Goal: Task Accomplishment & Management: Complete application form

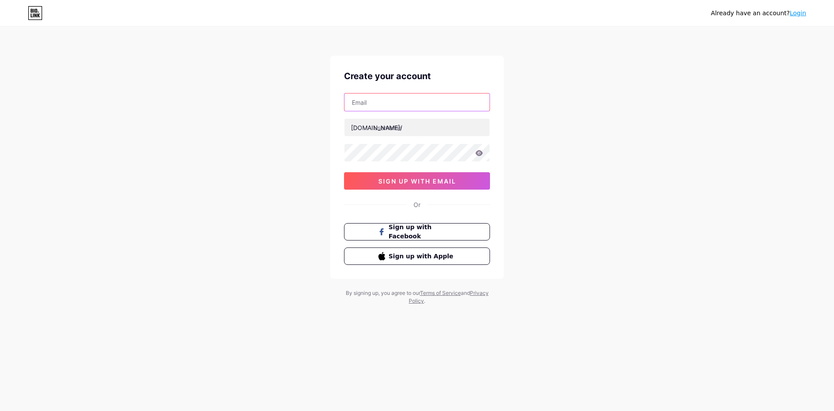
click at [395, 99] on input "text" at bounding box center [417, 101] width 145 height 17
type input "[EMAIL_ADDRESS][DOMAIN_NAME]"
click at [407, 126] on input "text" at bounding box center [417, 127] width 145 height 17
type input "sulebett"
click at [411, 161] on div at bounding box center [417, 152] width 146 height 18
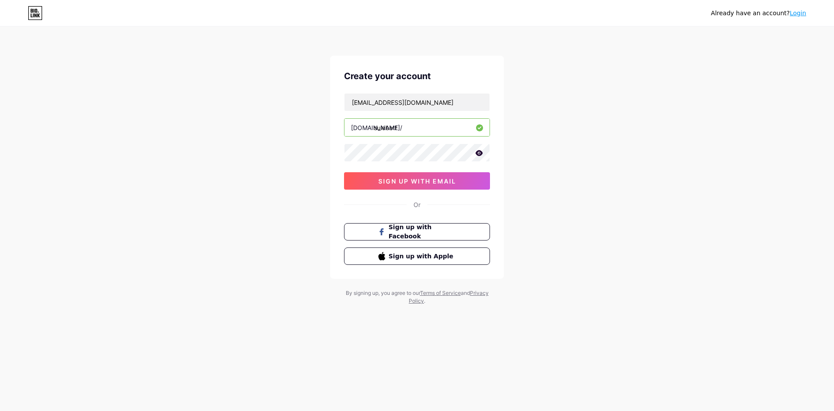
click at [316, 165] on div "Already have an account? Login Create your account [EMAIL_ADDRESS][DOMAIN_NAME]…" at bounding box center [417, 166] width 834 height 332
click at [482, 155] on icon at bounding box center [479, 153] width 8 height 6
click at [482, 155] on icon at bounding box center [478, 153] width 9 height 9
click at [429, 176] on button "sign up with email" at bounding box center [417, 180] width 146 height 17
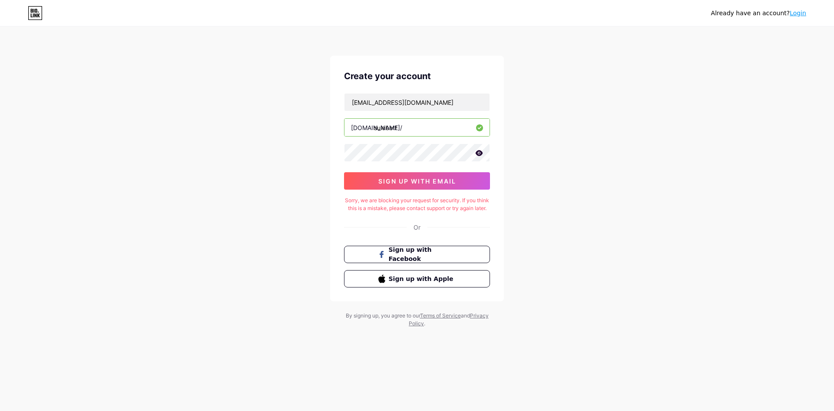
click at [629, 155] on div "Already have an account? Login Create your account [EMAIL_ADDRESS][DOMAIN_NAME]…" at bounding box center [417, 177] width 834 height 355
click at [474, 96] on input "[EMAIL_ADDRESS][DOMAIN_NAME]" at bounding box center [417, 101] width 145 height 17
click at [449, 102] on input "[EMAIL_ADDRESS][DOMAIN_NAME]" at bounding box center [417, 101] width 145 height 17
click at [594, 137] on div "Already have an account? Login Create your account [EMAIL_ADDRESS][DOMAIN_NAME]…" at bounding box center [417, 177] width 834 height 355
